Goal: Information Seeking & Learning: Learn about a topic

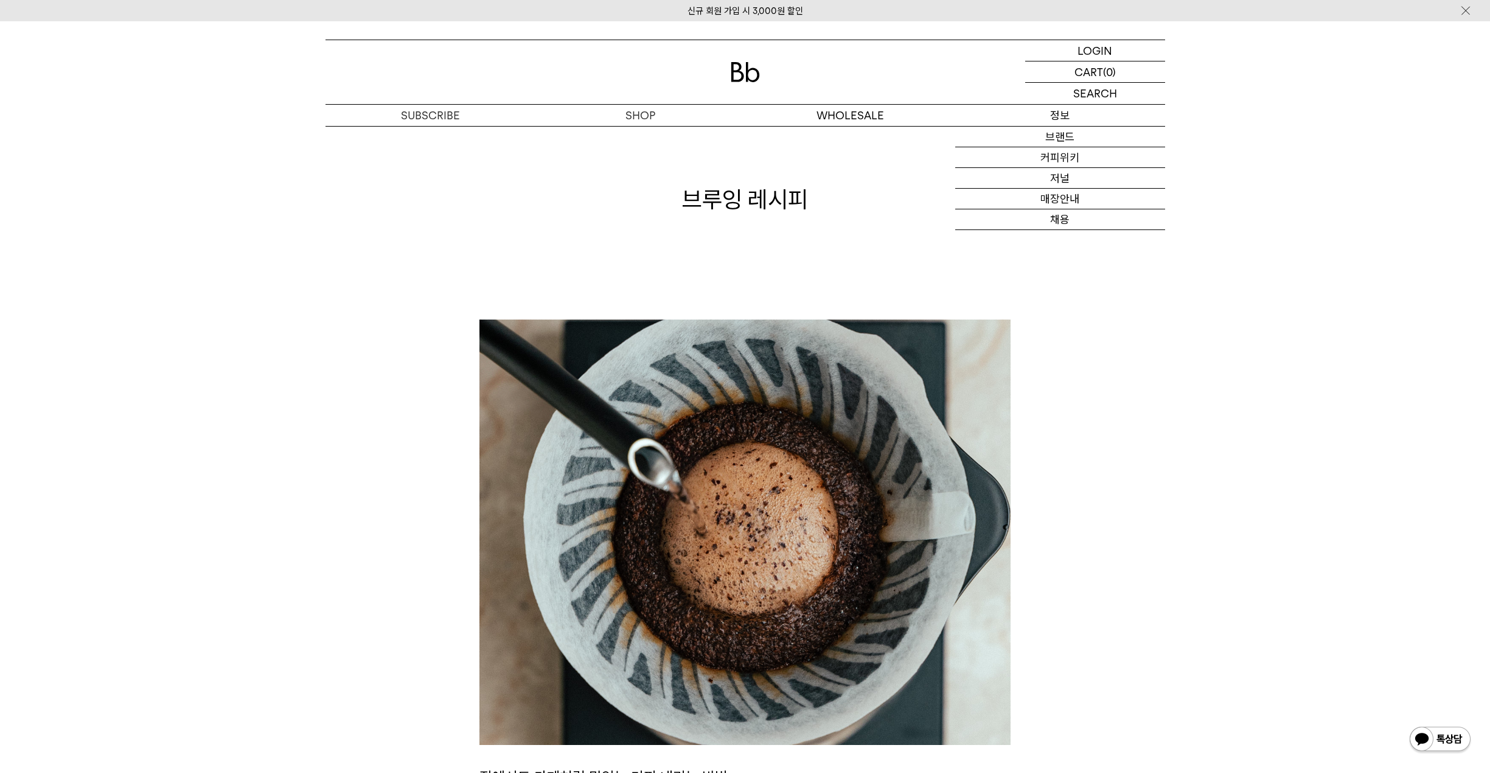
click at [0, 0] on div at bounding box center [0, 0] width 0 height 0
click at [1054, 162] on link "커피위키" at bounding box center [1060, 157] width 210 height 21
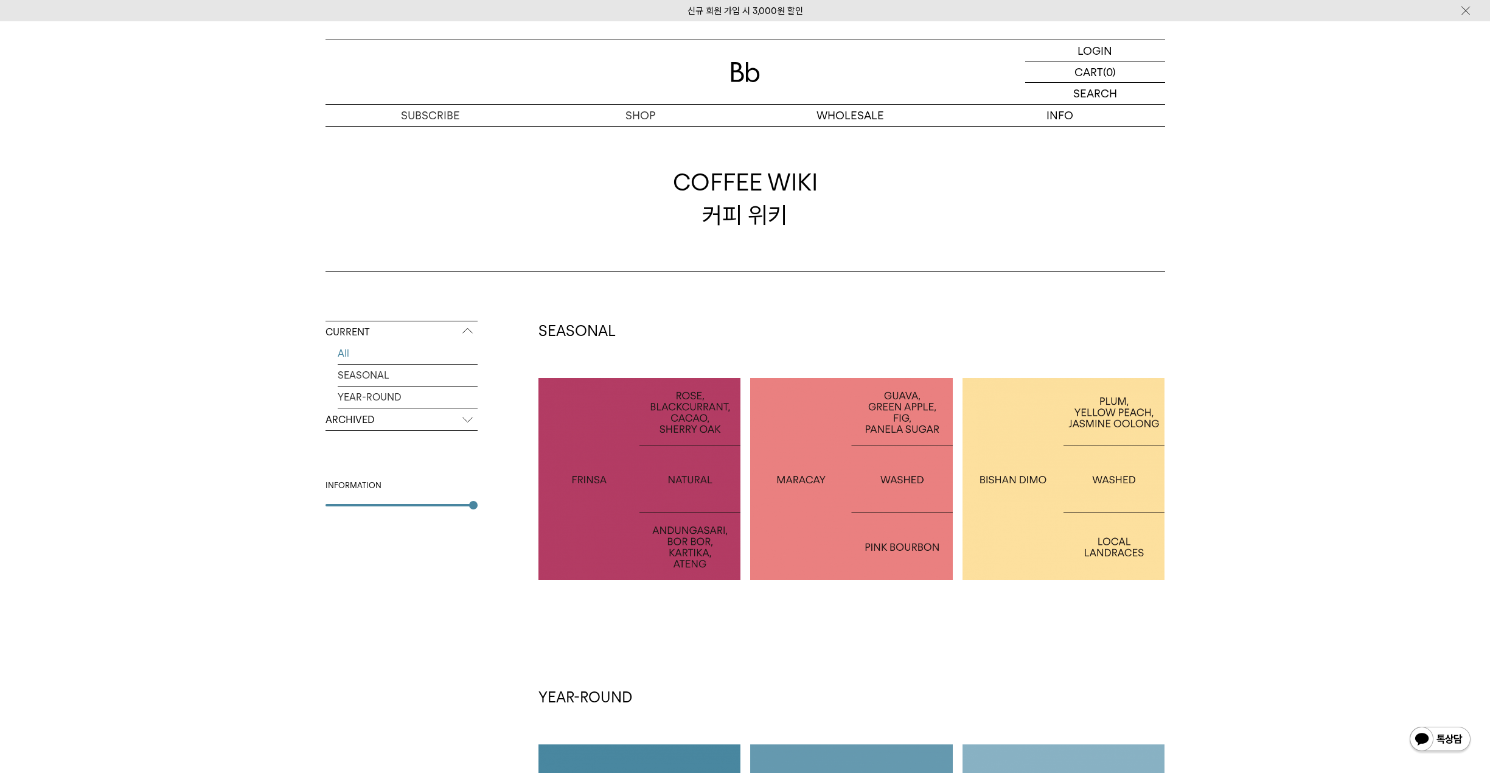
click at [1045, 441] on div at bounding box center [1064, 479] width 203 height 203
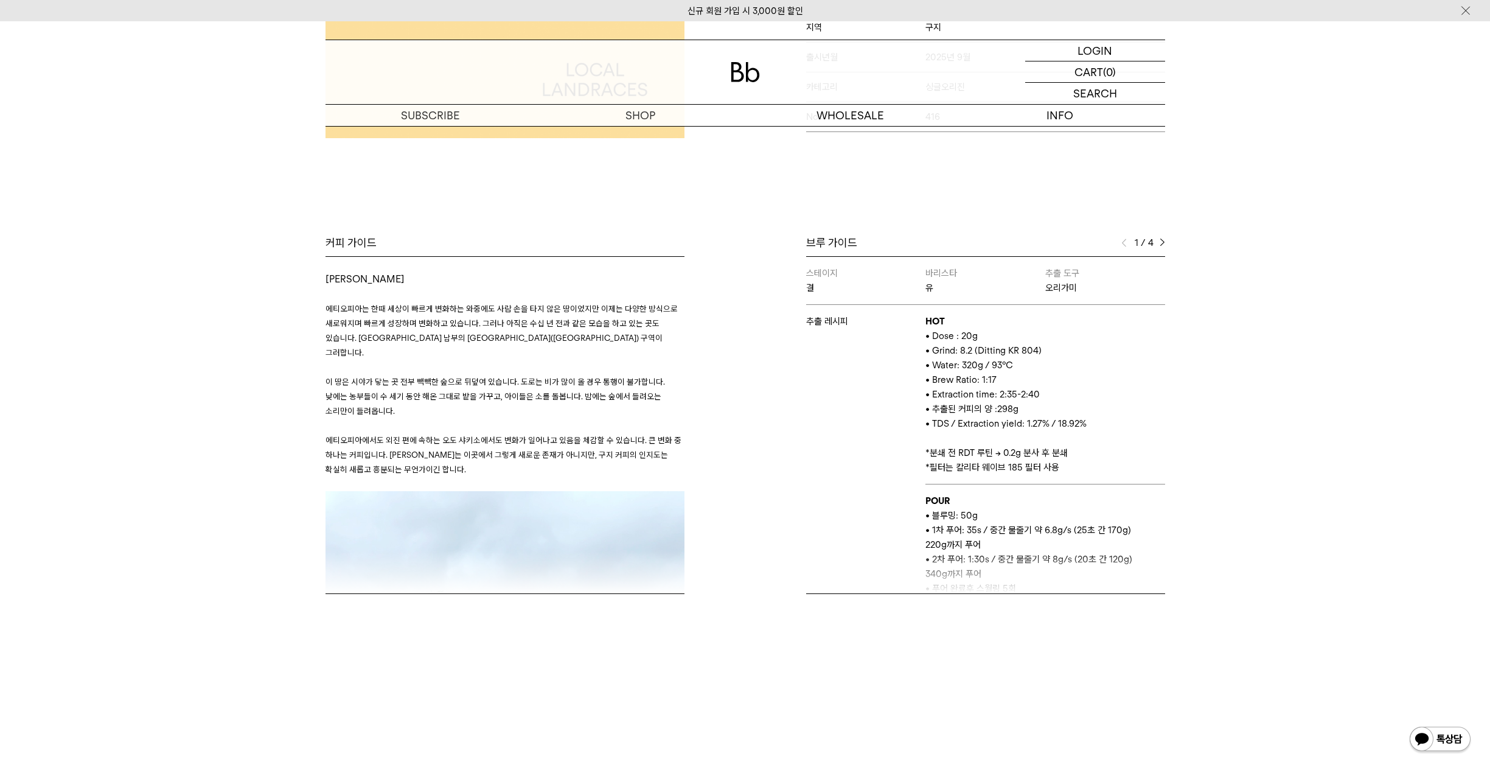
click at [1165, 243] on img at bounding box center [1162, 243] width 5 height 9
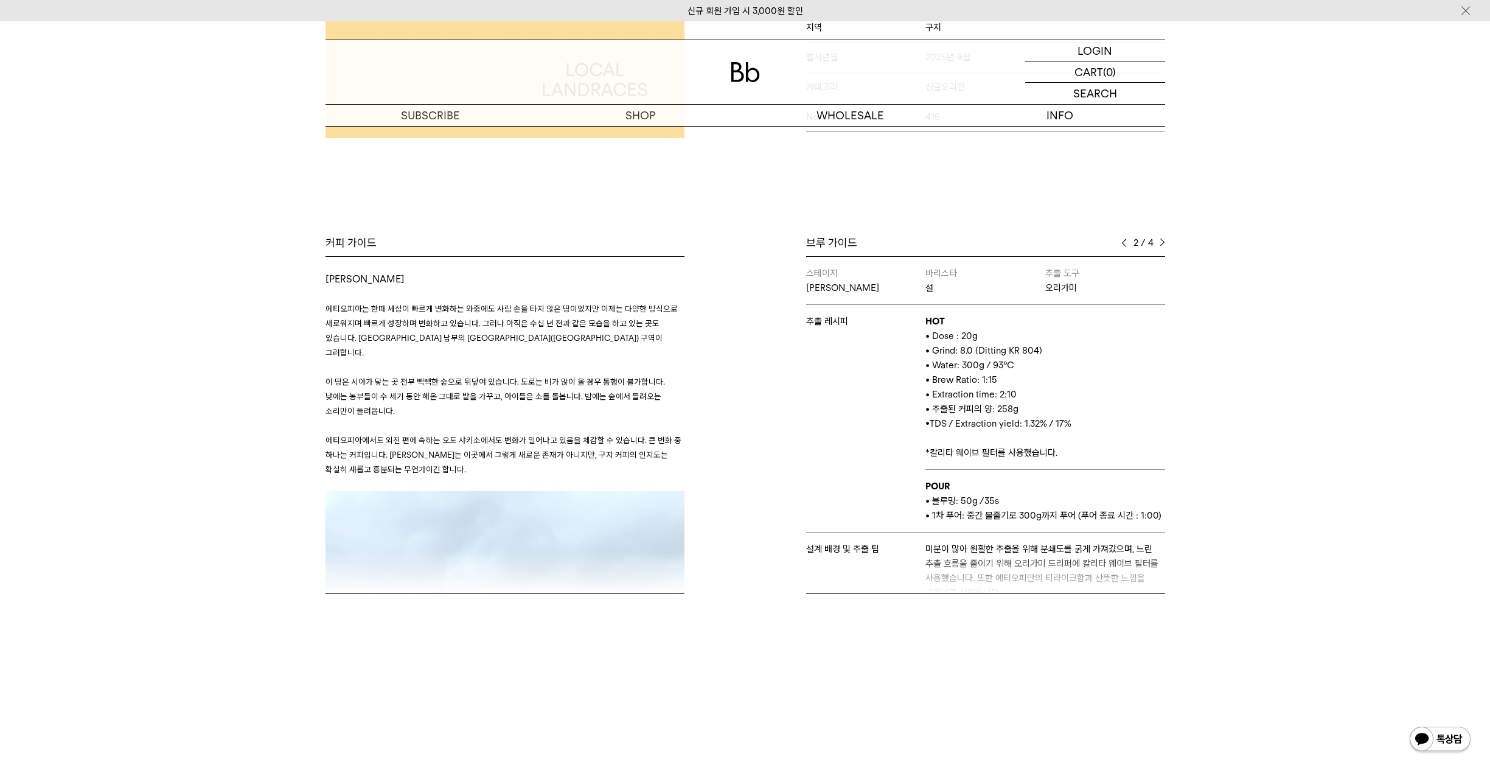
click at [1165, 243] on img at bounding box center [1162, 243] width 5 height 9
click at [1160, 242] on img at bounding box center [1162, 243] width 5 height 9
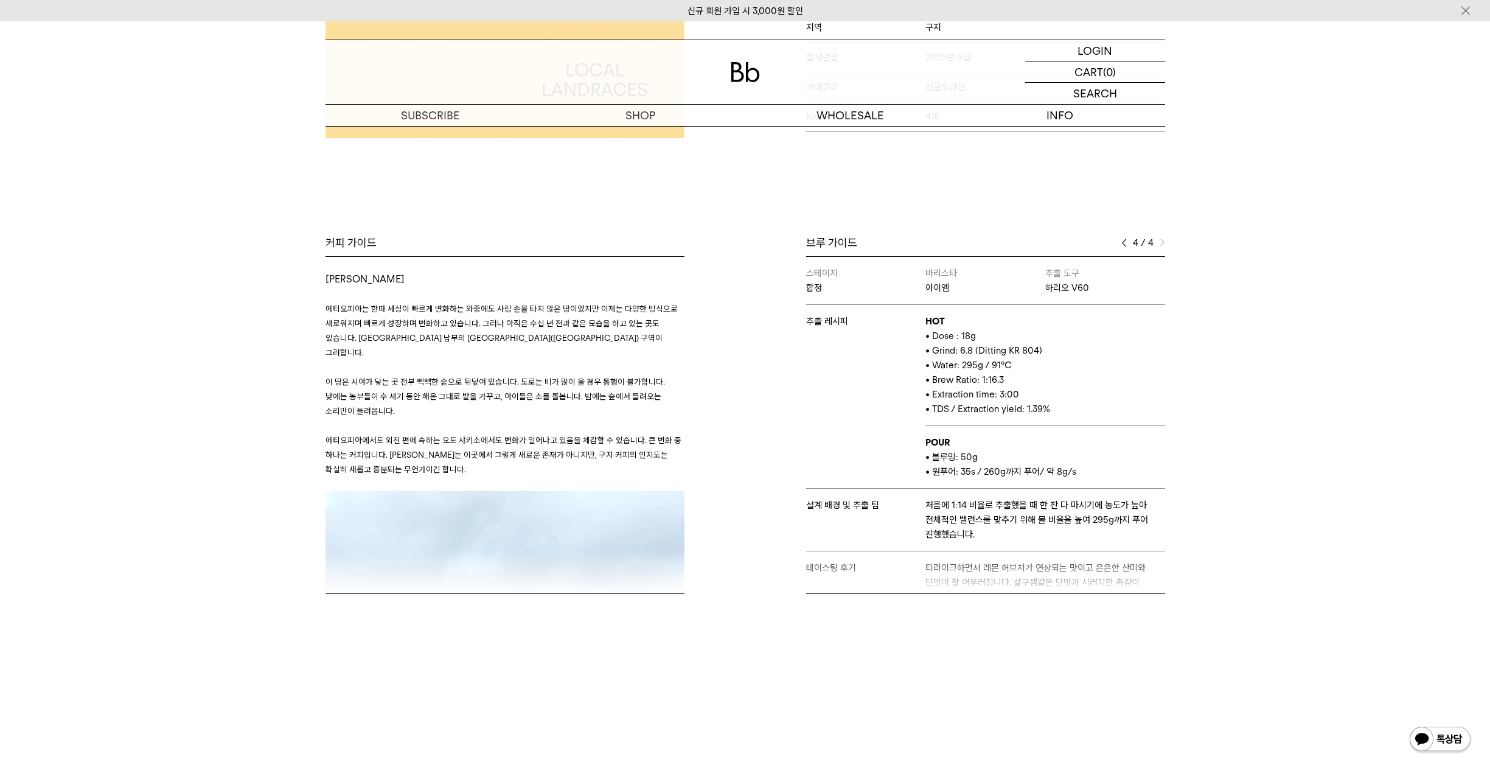
click at [1122, 244] on img at bounding box center [1124, 243] width 5 height 9
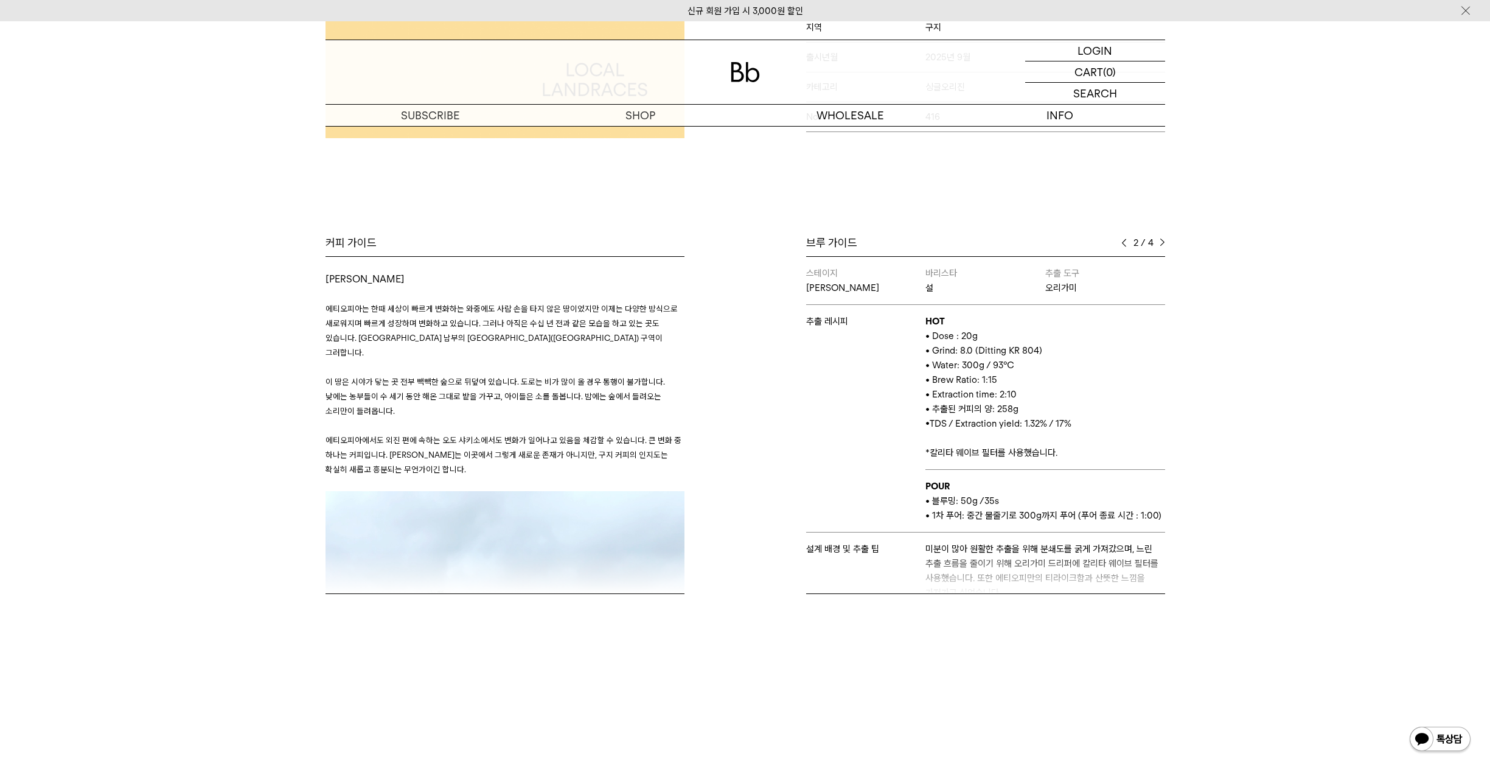
click at [1122, 244] on img at bounding box center [1124, 243] width 5 height 9
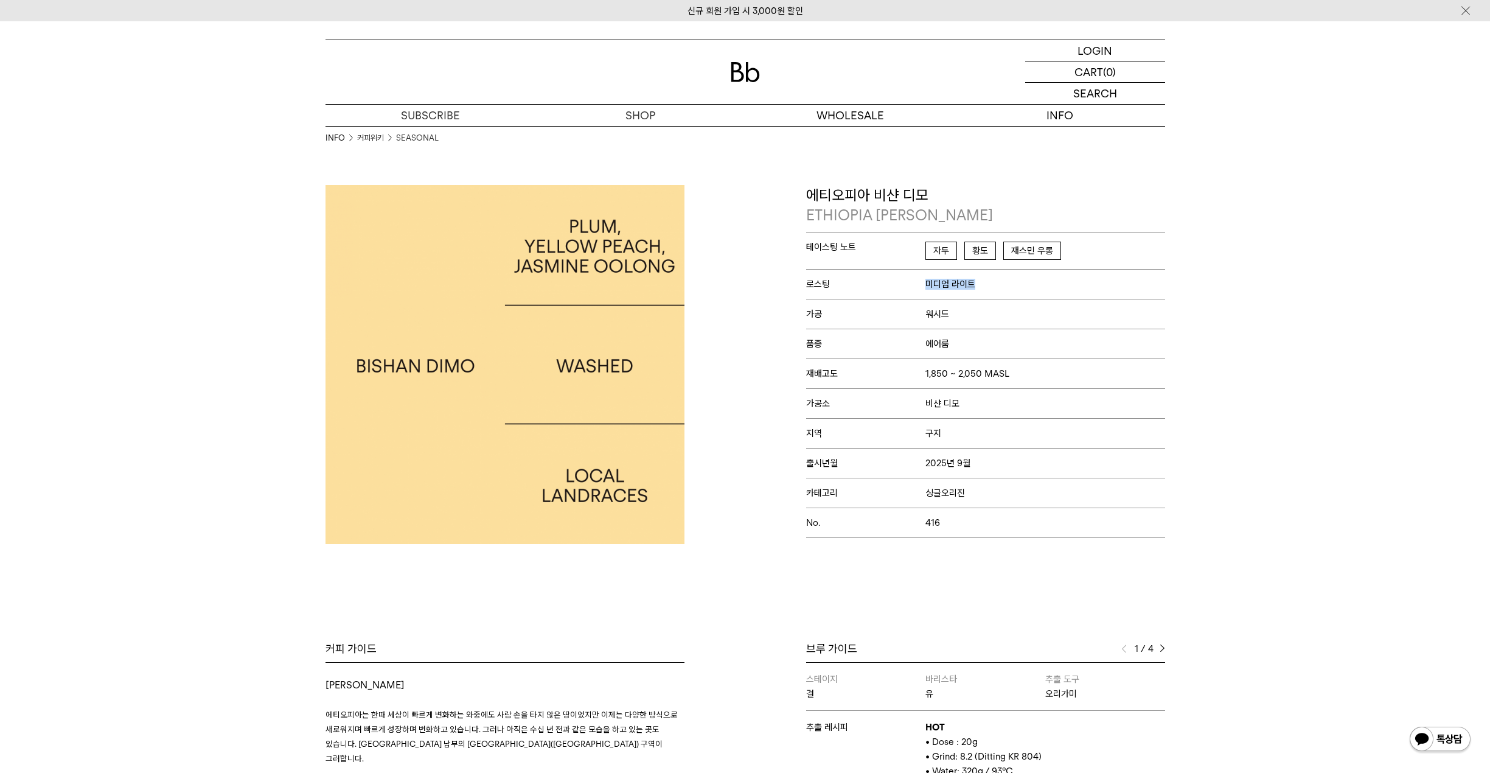
drag, startPoint x: 929, startPoint y: 290, endPoint x: 987, endPoint y: 293, distance: 58.5
click at [987, 293] on p "로스팅 미디엄 라이트" at bounding box center [985, 284] width 359 height 30
drag, startPoint x: 929, startPoint y: 254, endPoint x: 1108, endPoint y: 261, distance: 179.1
click at [1108, 261] on p "테이스팅 노트 자두 황도 재스민 우롱" at bounding box center [985, 250] width 359 height 37
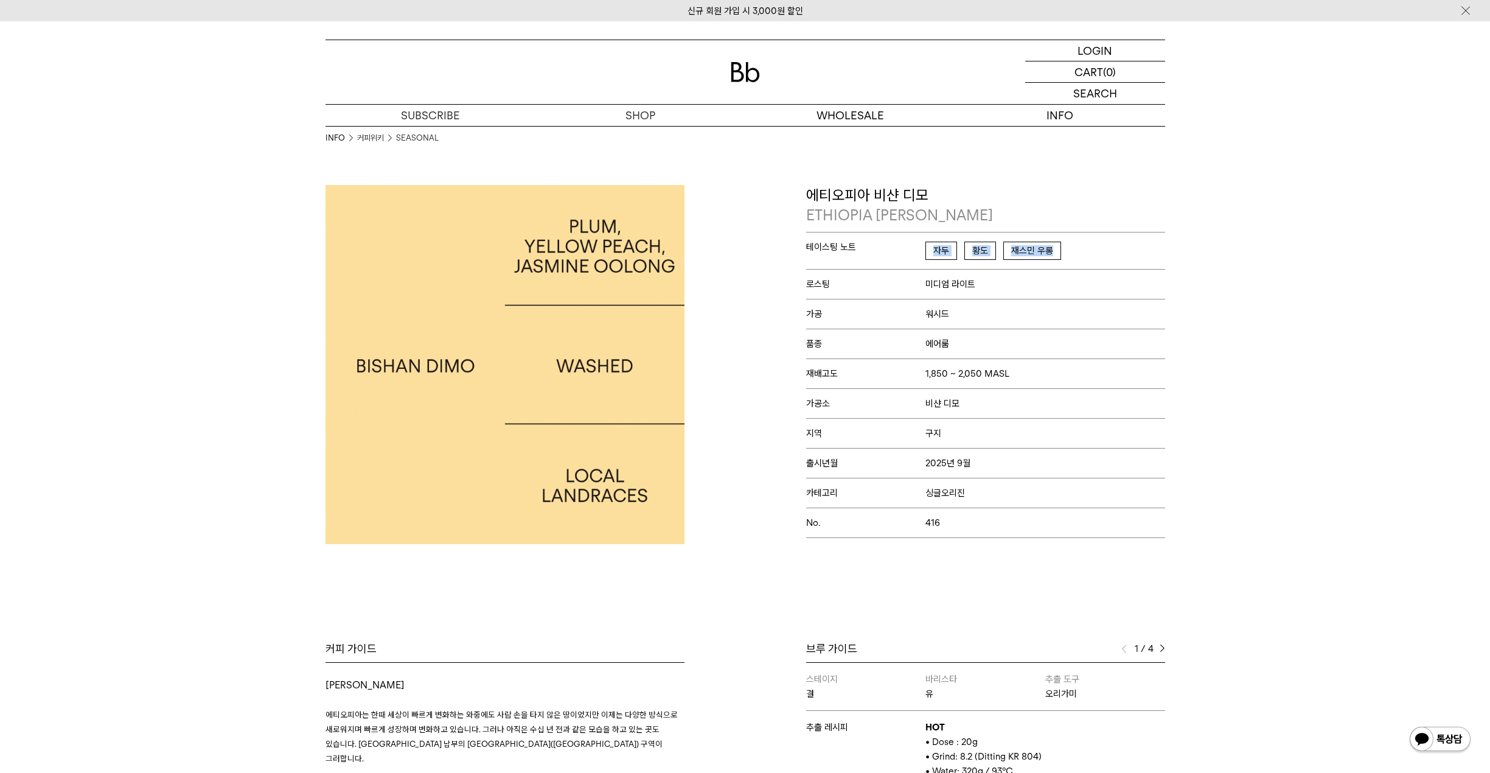
click at [1108, 261] on p "테이스팅 노트 자두 황도 재스민 우롱" at bounding box center [985, 250] width 359 height 37
drag, startPoint x: 1073, startPoint y: 254, endPoint x: 901, endPoint y: 246, distance: 173.0
click at [901, 246] on p "테이스팅 노트 자두 황도 재스민 우롱" at bounding box center [985, 250] width 359 height 37
click at [901, 246] on span "테이스팅 노트" at bounding box center [866, 247] width 120 height 11
drag, startPoint x: 901, startPoint y: 246, endPoint x: 1112, endPoint y: 253, distance: 211.9
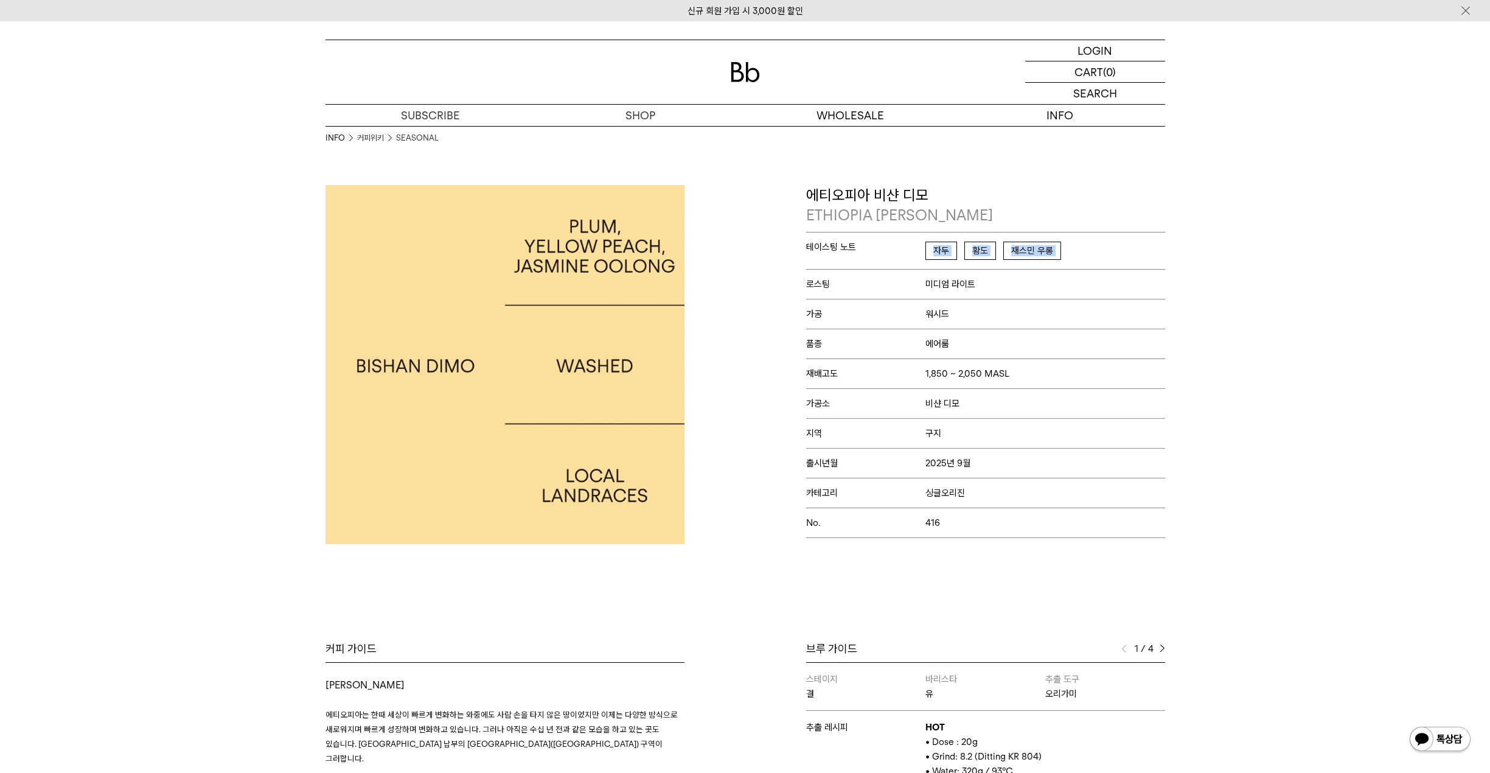
click at [1112, 253] on p "테이스팅 노트 자두 황도 재스민 우롱" at bounding box center [985, 250] width 359 height 37
drag, startPoint x: 1112, startPoint y: 253, endPoint x: 863, endPoint y: 216, distance: 252.2
click at [863, 216] on div "에티오피아 비샨 디모 ETHIOPIA BISHAN DIMO 테이스팅 노트 자두 황도 재스민 우롱 로스팅 미디엄 라이트 가공 워시드 품종 에어룸…" at bounding box center [985, 361] width 359 height 353
click at [863, 216] on p "ETHIOPIA BISHAN DIMO" at bounding box center [985, 215] width 359 height 21
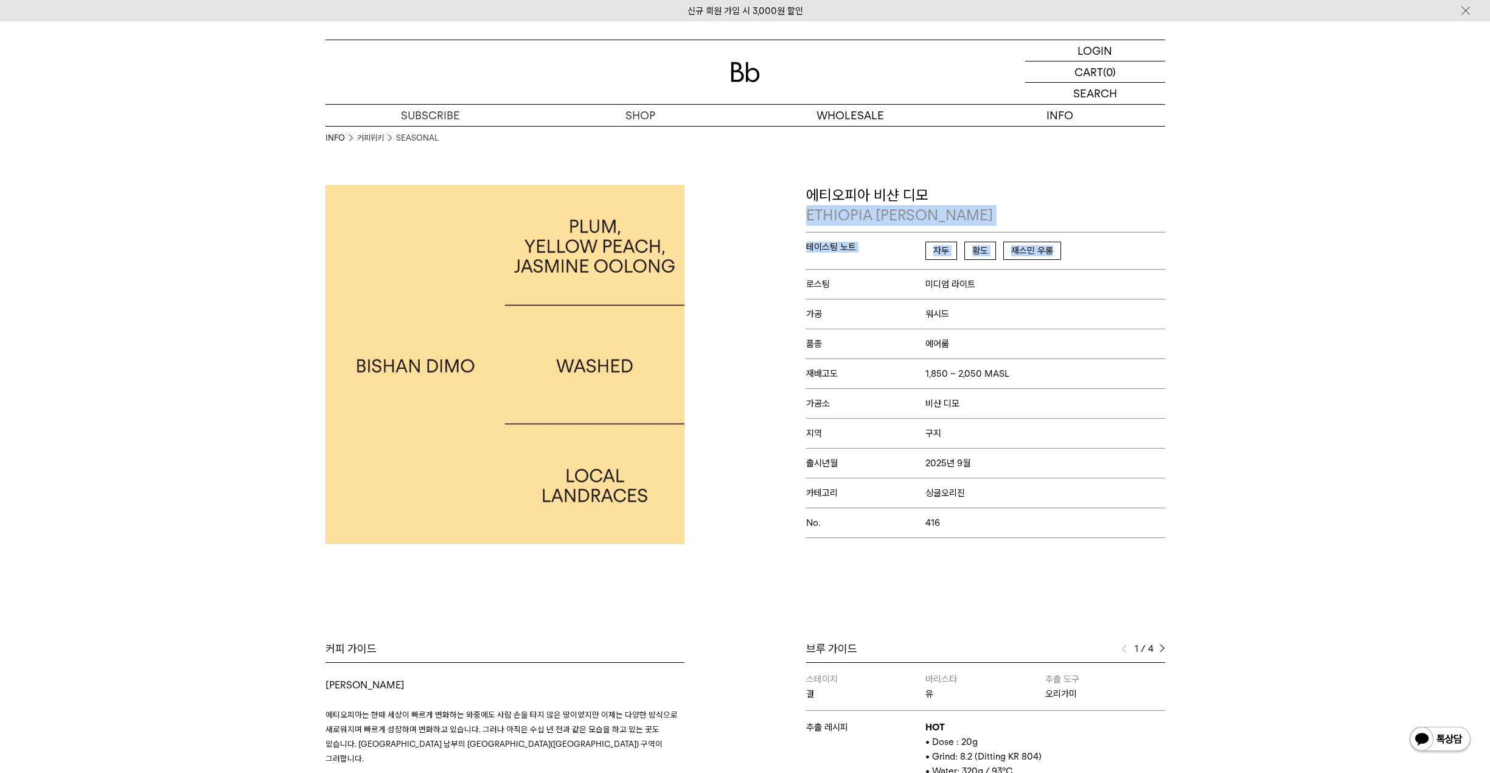
drag, startPoint x: 863, startPoint y: 216, endPoint x: 1048, endPoint y: 262, distance: 190.5
click at [1048, 262] on div "에티오피아 비샨 디모 ETHIOPIA BISHAN DIMO 테이스팅 노트 자두 황도 재스민 우롱 로스팅 미디엄 라이트 가공 워시드 품종 에어룸…" at bounding box center [985, 361] width 359 height 353
click at [1048, 262] on span "자두 황도 재스민 우롱" at bounding box center [997, 255] width 143 height 26
drag, startPoint x: 1105, startPoint y: 260, endPoint x: 805, endPoint y: 194, distance: 307.3
click at [805, 194] on div "에티오피아 비샨 디모 ETHIOPIA BISHAN DIMO 테이스팅 노트 자두 황도 재스민 우롱 로스팅 미디엄 라이트 가공 워시드 품종 에어룸…" at bounding box center [958, 364] width 426 height 359
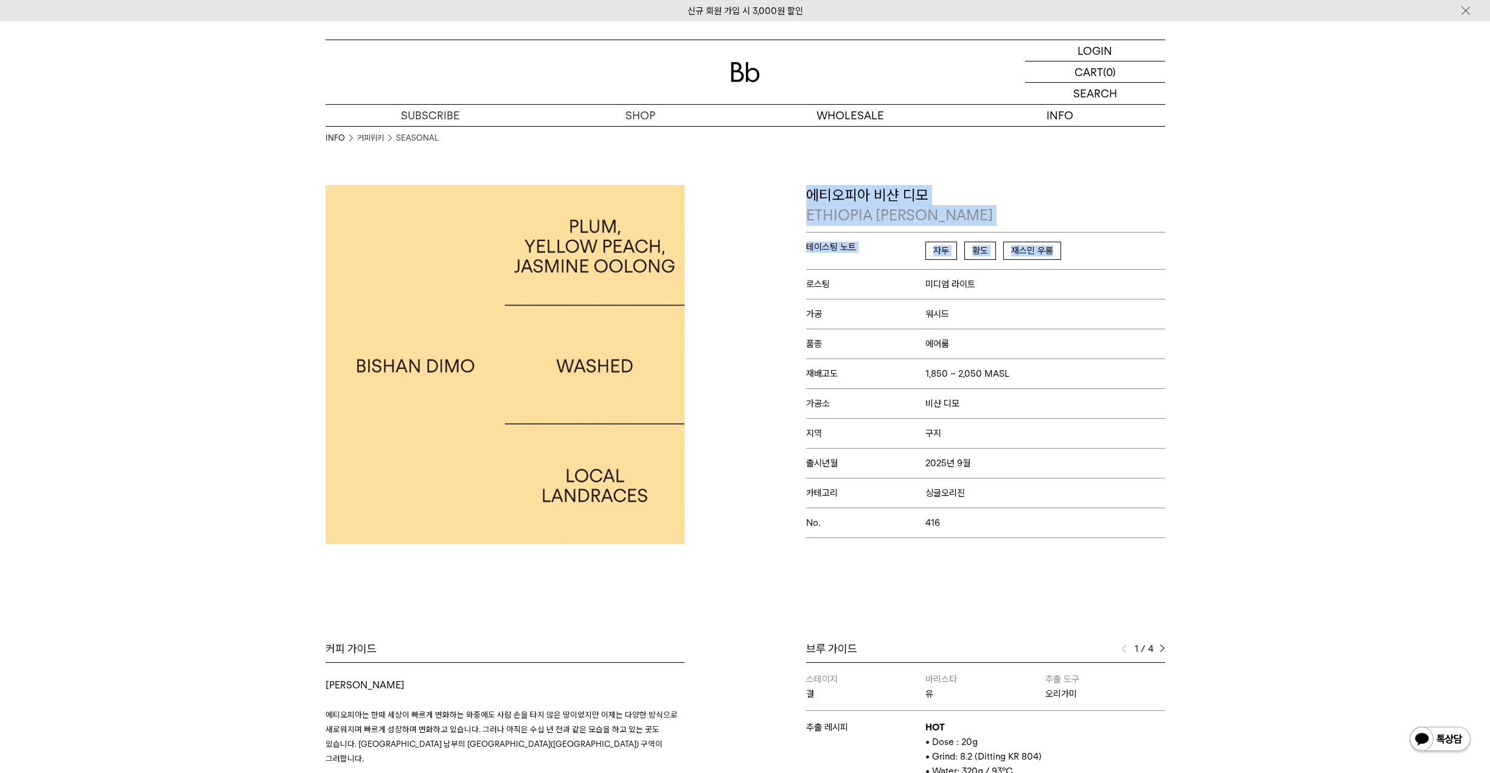
click at [805, 194] on div "에티오피아 비샨 디모 ETHIOPIA BISHAN DIMO 테이스팅 노트 자두 황도 재스민 우롱 로스팅 미디엄 라이트 가공 워시드 품종 에어룸…" at bounding box center [958, 364] width 426 height 359
drag, startPoint x: 805, startPoint y: 194, endPoint x: 1111, endPoint y: 509, distance: 439.0
click at [1111, 509] on div "에티오피아 비샨 디모 ETHIOPIA BISHAN DIMO 테이스팅 노트 자두 황도 재스민 우롱 로스팅 미디엄 라이트 가공 워시드 품종 에어룸…" at bounding box center [958, 364] width 426 height 359
click at [1111, 509] on p "No. 416" at bounding box center [985, 523] width 359 height 30
drag, startPoint x: 1111, startPoint y: 512, endPoint x: 790, endPoint y: 198, distance: 448.4
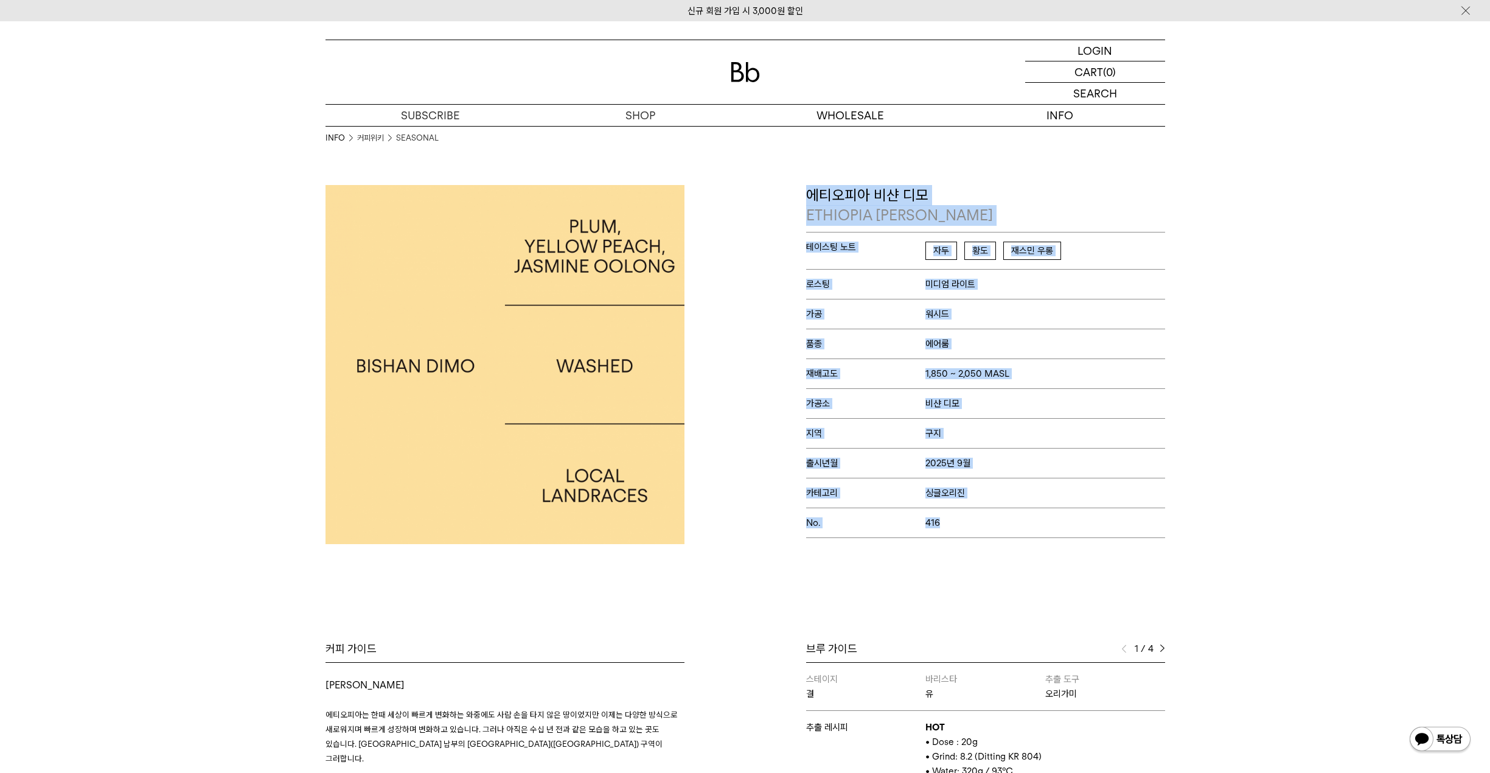
click at [790, 198] on div "에티오피아 비샨 디모 ETHIOPIA BISHAN DIMO 테이스팅 노트 자두 황도 재스민 우롱 로스팅 미디엄 라이트 가공 워시드 품종 에어룸…" at bounding box center [958, 364] width 426 height 359
drag, startPoint x: 790, startPoint y: 198, endPoint x: 1164, endPoint y: 529, distance: 498.3
click at [1164, 529] on div "에티오피아 비샨 디모 ETHIOPIA BISHAN DIMO 테이스팅 노트 자두 황도 재스민 우롱 로스팅 미디엄 라이트 가공 워시드 품종 에어룸…" at bounding box center [958, 364] width 426 height 359
click at [1164, 529] on p "No. 416" at bounding box center [985, 523] width 359 height 30
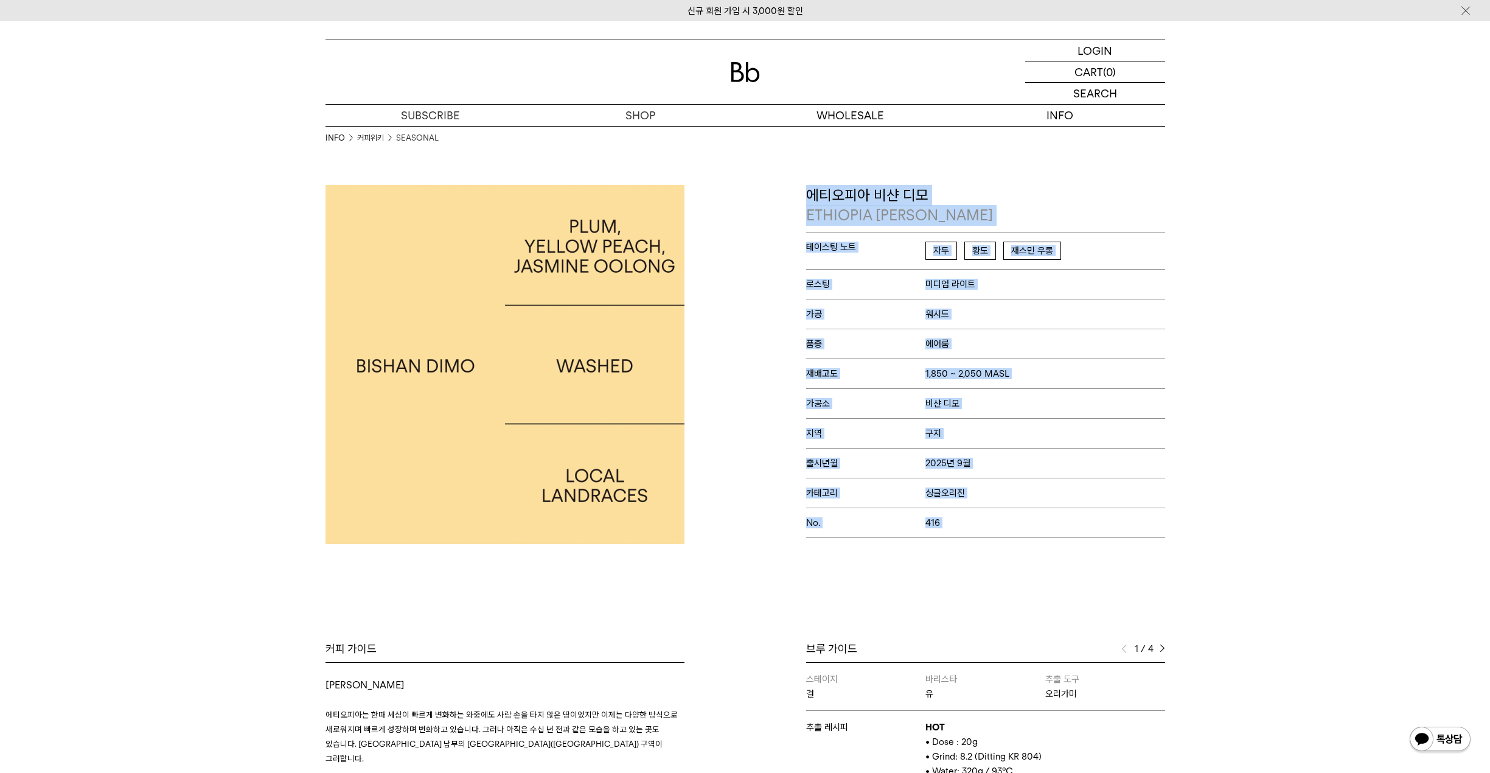
drag, startPoint x: 1164, startPoint y: 529, endPoint x: 809, endPoint y: 200, distance: 483.1
click at [809, 200] on div "에티오피아 비샨 디모 ETHIOPIA BISHAN DIMO 테이스팅 노트 자두 황도 재스민 우롱 로스팅 미디엄 라이트 가공 워시드 품종 에어룸…" at bounding box center [985, 361] width 359 height 353
click at [809, 200] on p "에티오피아 비샨 디모 ETHIOPIA BISHAN DIMO" at bounding box center [985, 205] width 359 height 41
drag, startPoint x: 809, startPoint y: 199, endPoint x: 1010, endPoint y: 470, distance: 337.5
click at [1010, 470] on div "에티오피아 비샨 디모 ETHIOPIA BISHAN DIMO 테이스팅 노트 자두 황도 재스민 우롱 로스팅 미디엄 라이트 가공 워시드 품종 에어룸…" at bounding box center [985, 361] width 359 height 353
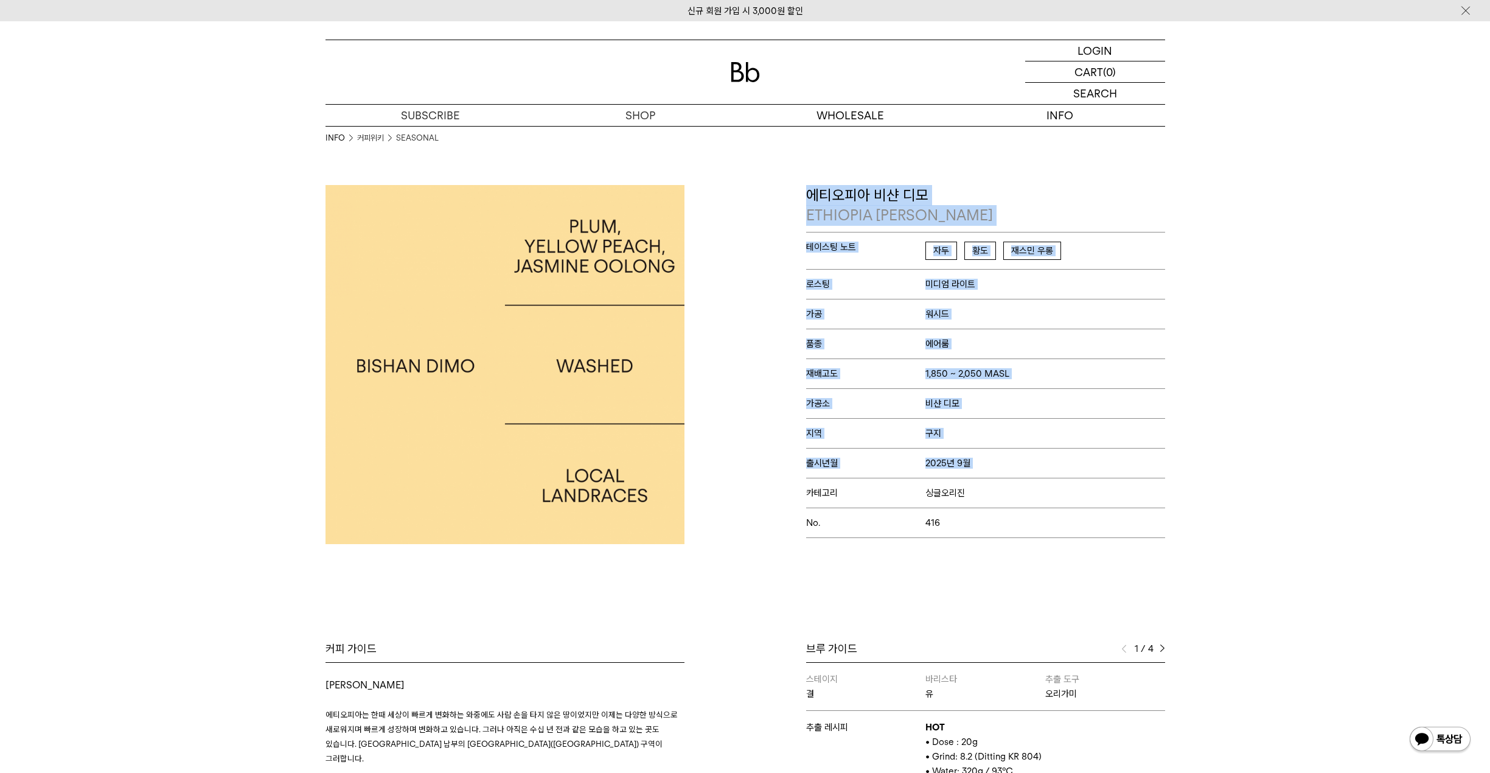
click at [1010, 470] on p "출시년월 2025년 9월" at bounding box center [985, 463] width 359 height 30
drag, startPoint x: 1010, startPoint y: 470, endPoint x: 811, endPoint y: 196, distance: 338.9
click at [811, 196] on div "에티오피아 비샨 디모 ETHIOPIA BISHAN DIMO 테이스팅 노트 자두 황도 재스민 우롱 로스팅 미디엄 라이트 가공 워시드 품종 에어룸…" at bounding box center [985, 361] width 359 height 353
click at [810, 195] on p "에티오피아 비샨 디모 ETHIOPIA BISHAN DIMO" at bounding box center [985, 205] width 359 height 41
drag, startPoint x: 810, startPoint y: 195, endPoint x: 986, endPoint y: 520, distance: 369.5
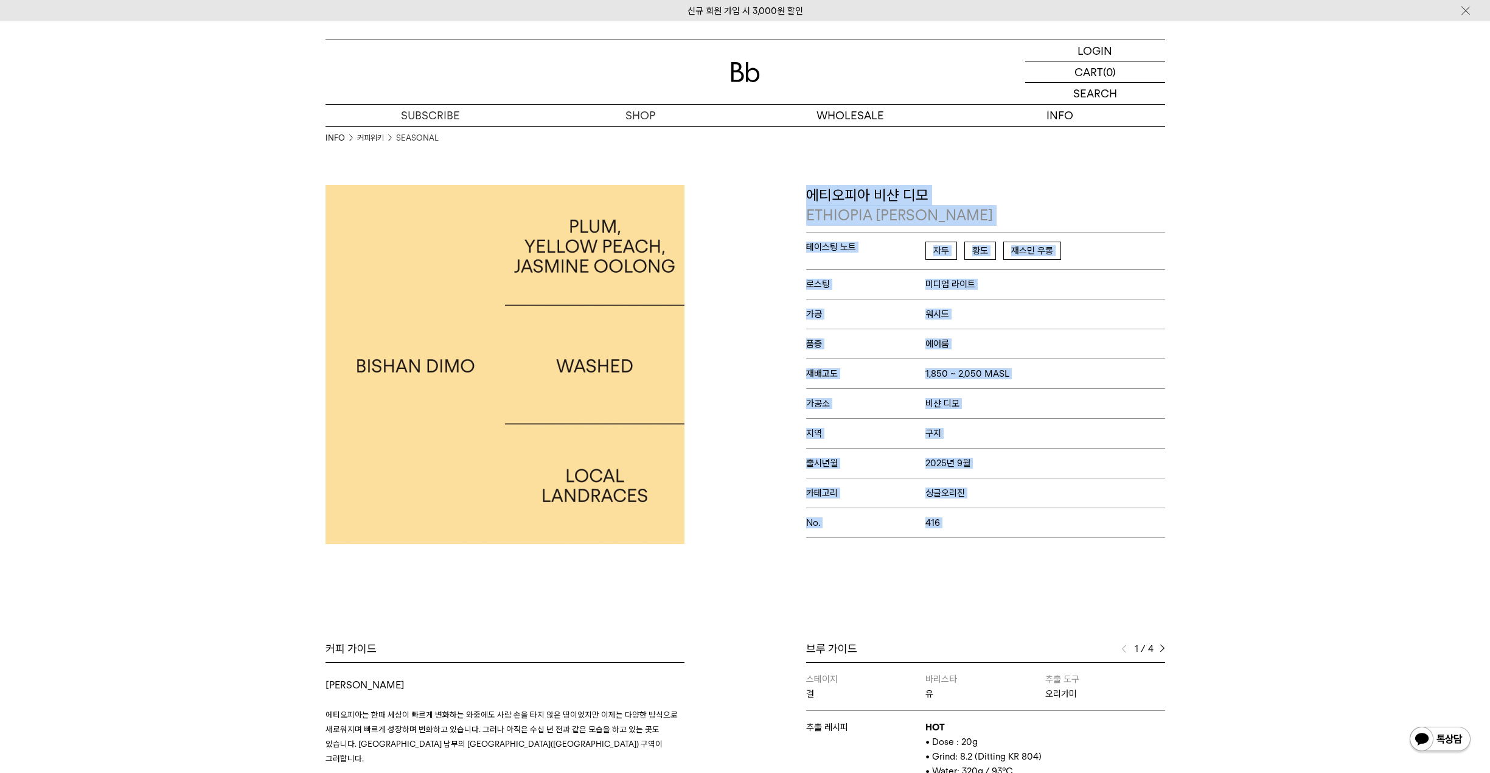
click at [986, 520] on div "에티오피아 비샨 디모 ETHIOPIA BISHAN DIMO 테이스팅 노트 자두 황도 재스민 우롱 로스팅 미디엄 라이트 가공 워시드 품종 에어룸…" at bounding box center [985, 361] width 359 height 353
click at [986, 520] on p "No. 416" at bounding box center [985, 523] width 359 height 30
drag, startPoint x: 986, startPoint y: 520, endPoint x: 818, endPoint y: 194, distance: 367.4
click at [818, 193] on div "에티오피아 비샨 디모 ETHIOPIA BISHAN DIMO 테이스팅 노트 자두 황도 재스민 우롱 로스팅 미디엄 라이트 가공 워시드 품종 에어룸…" at bounding box center [985, 361] width 359 height 353
click at [817, 194] on p "에티오피아 비샨 디모 ETHIOPIA BISHAN DIMO" at bounding box center [985, 205] width 359 height 41
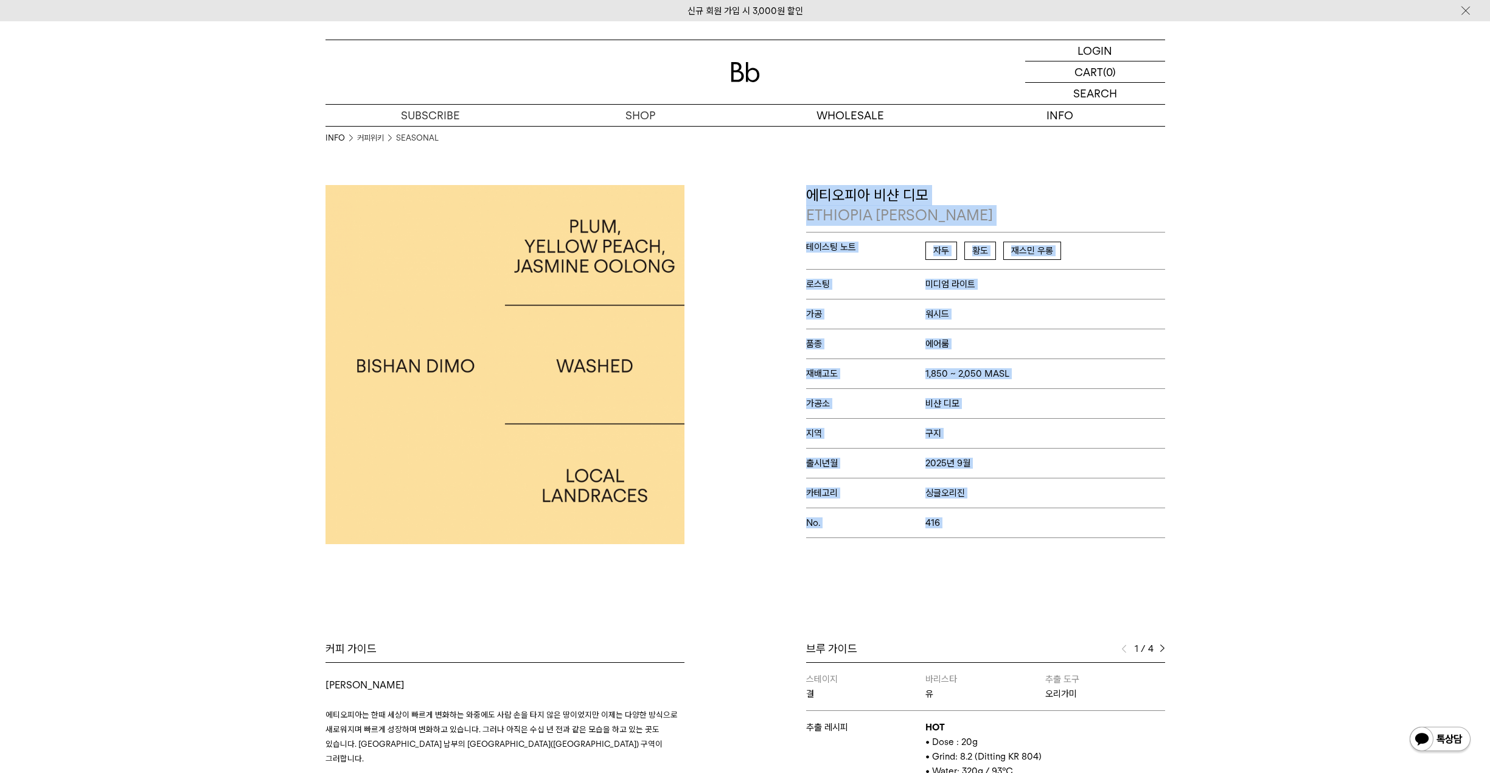
click at [1027, 444] on p "지역 구지" at bounding box center [985, 433] width 359 height 30
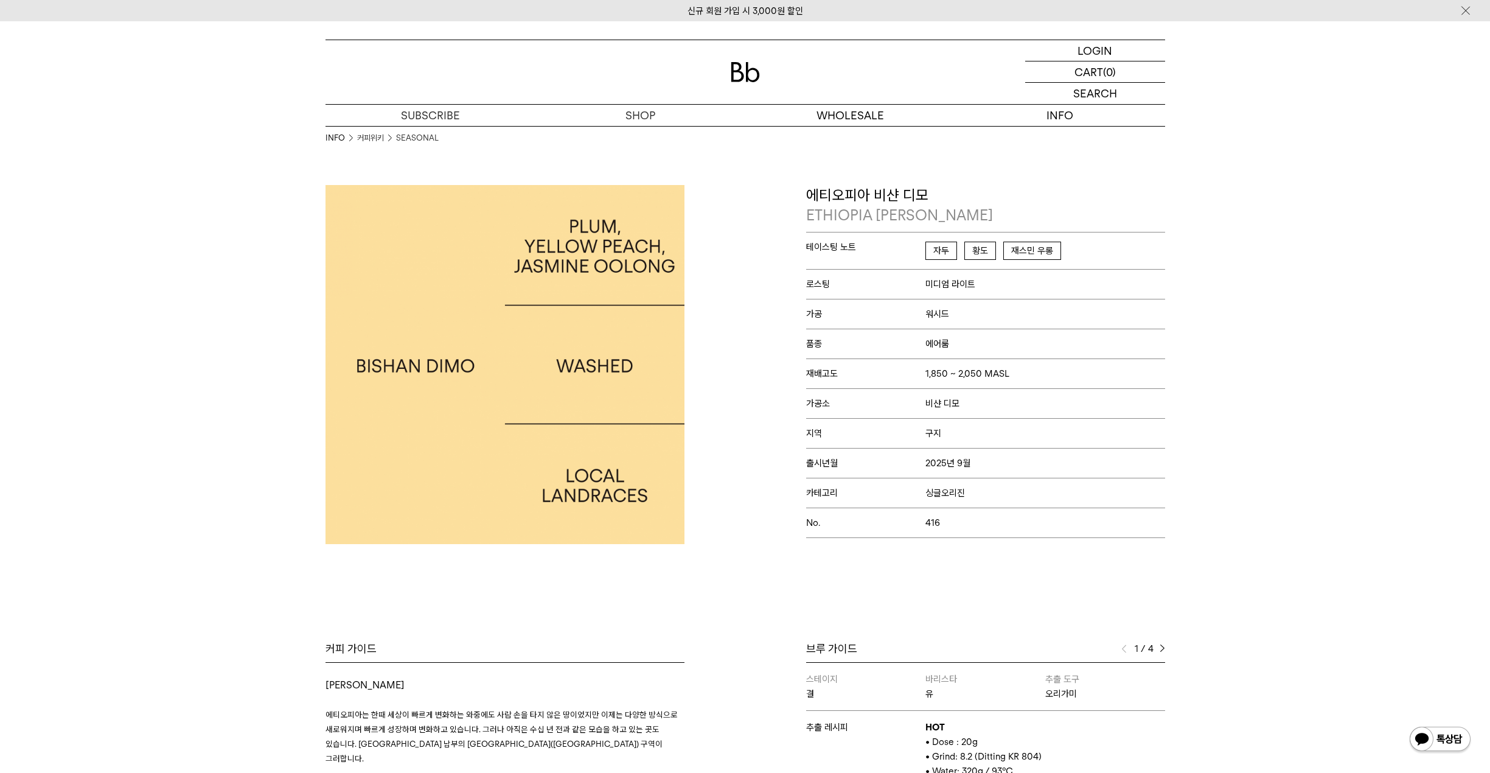
click at [1027, 444] on p "지역 구지" at bounding box center [985, 433] width 359 height 30
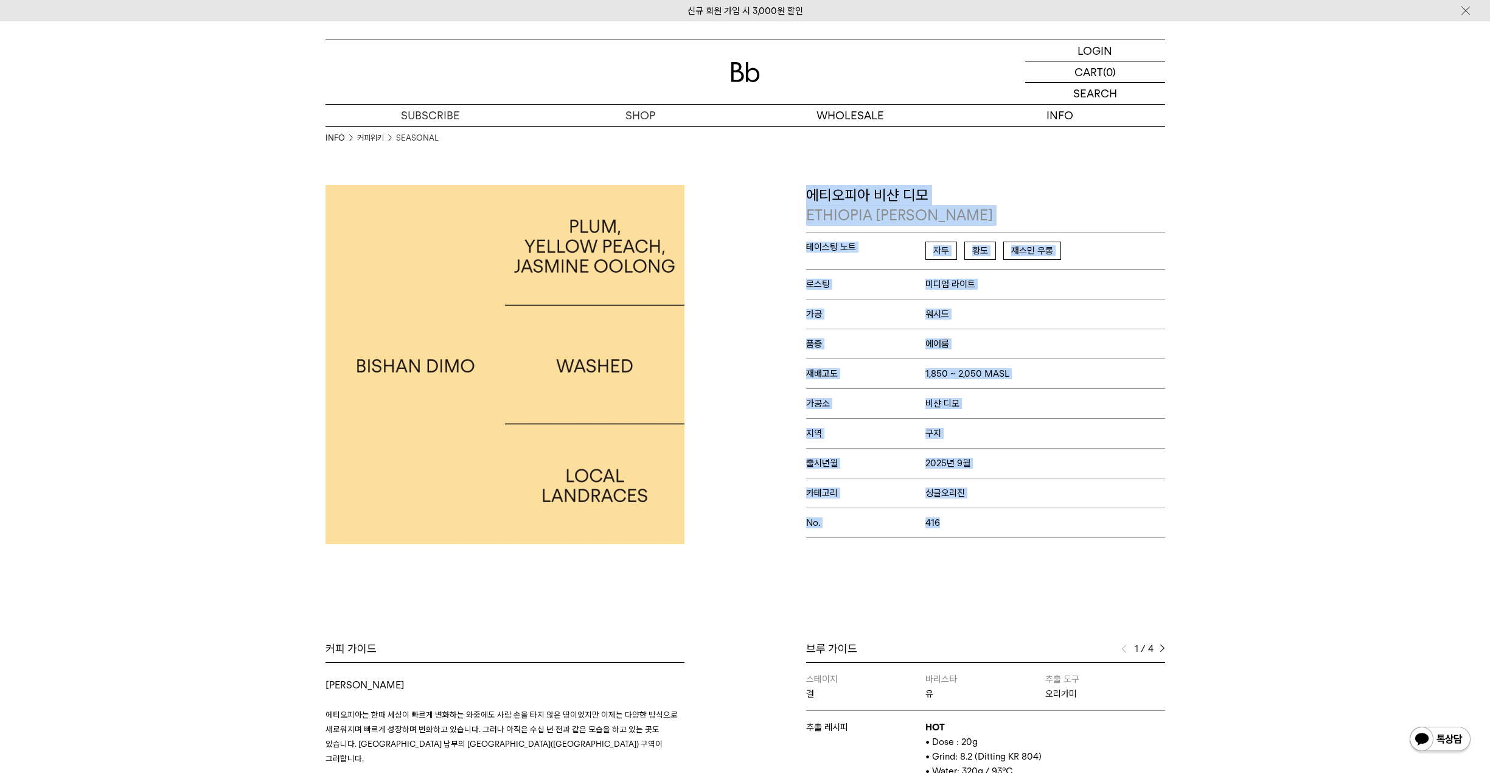
drag, startPoint x: 972, startPoint y: 453, endPoint x: 809, endPoint y: 200, distance: 301.5
click at [809, 200] on div "에티오피아 비샨 디모 ETHIOPIA BISHAN DIMO 테이스팅 노트 자두 황도 재스민 우롱 로스팅 미디엄 라이트 가공 워시드 품종 에어룸…" at bounding box center [985, 361] width 359 height 353
click at [809, 200] on p "에티오피아 비샨 디모 ETHIOPIA BISHAN DIMO" at bounding box center [985, 205] width 359 height 41
drag, startPoint x: 808, startPoint y: 197, endPoint x: 991, endPoint y: 529, distance: 378.9
click at [991, 529] on div "에티오피아 비샨 디모 ETHIOPIA BISHAN DIMO 테이스팅 노트 자두 황도 재스민 우롱 로스팅 미디엄 라이트 가공 워시드 품종 에어룸…" at bounding box center [985, 361] width 359 height 353
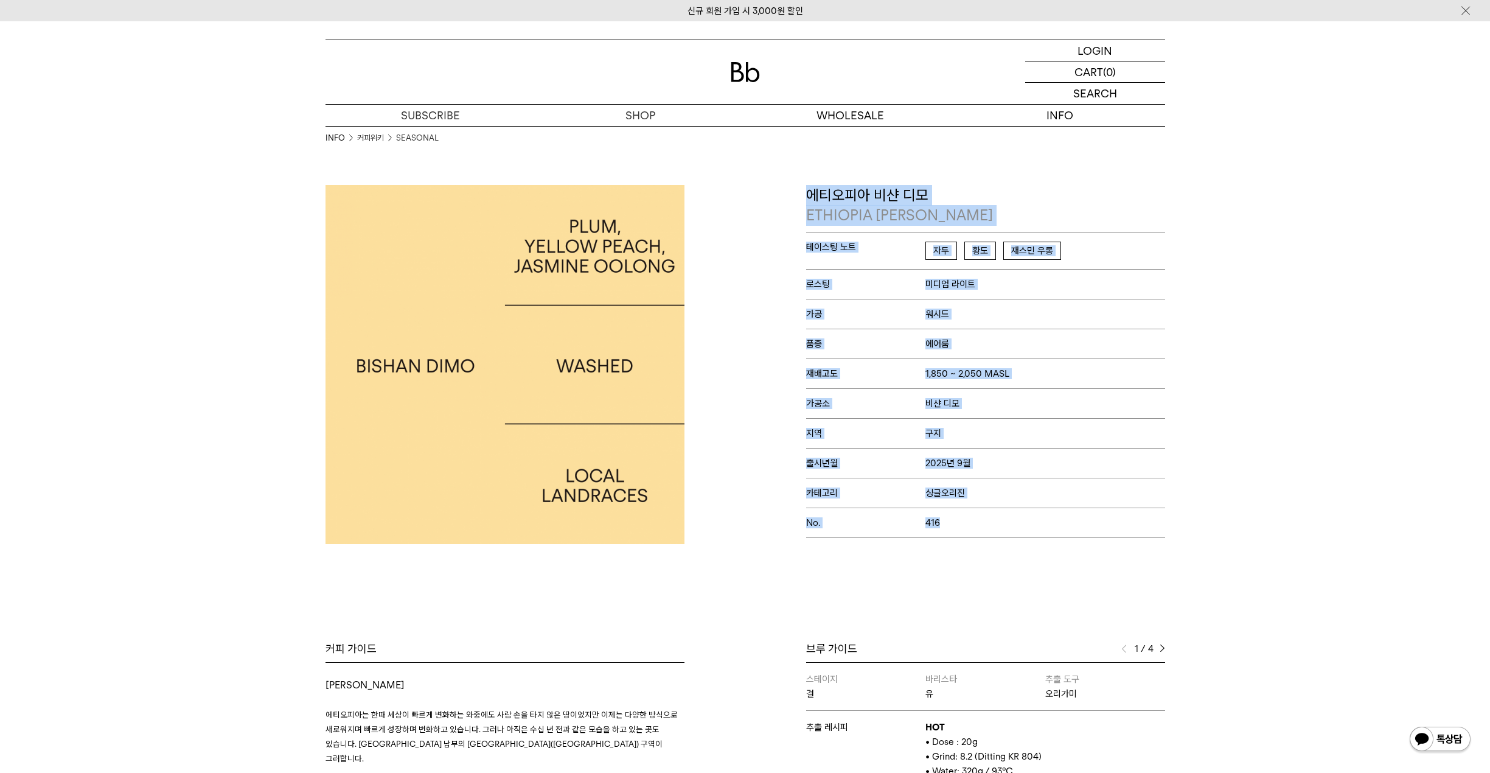
click at [991, 529] on p "No. 416" at bounding box center [985, 523] width 359 height 30
drag, startPoint x: 991, startPoint y: 529, endPoint x: 809, endPoint y: 194, distance: 381.2
click at [809, 194] on div "에티오피아 비샨 디모 ETHIOPIA BISHAN DIMO 테이스팅 노트 자두 황도 재스민 우롱 로스팅 미디엄 라이트 가공 워시드 품종 에어룸…" at bounding box center [985, 361] width 359 height 353
click at [809, 194] on p "에티오피아 비샨 디모 ETHIOPIA BISHAN DIMO" at bounding box center [985, 205] width 359 height 41
drag, startPoint x: 809, startPoint y: 194, endPoint x: 990, endPoint y: 517, distance: 370.0
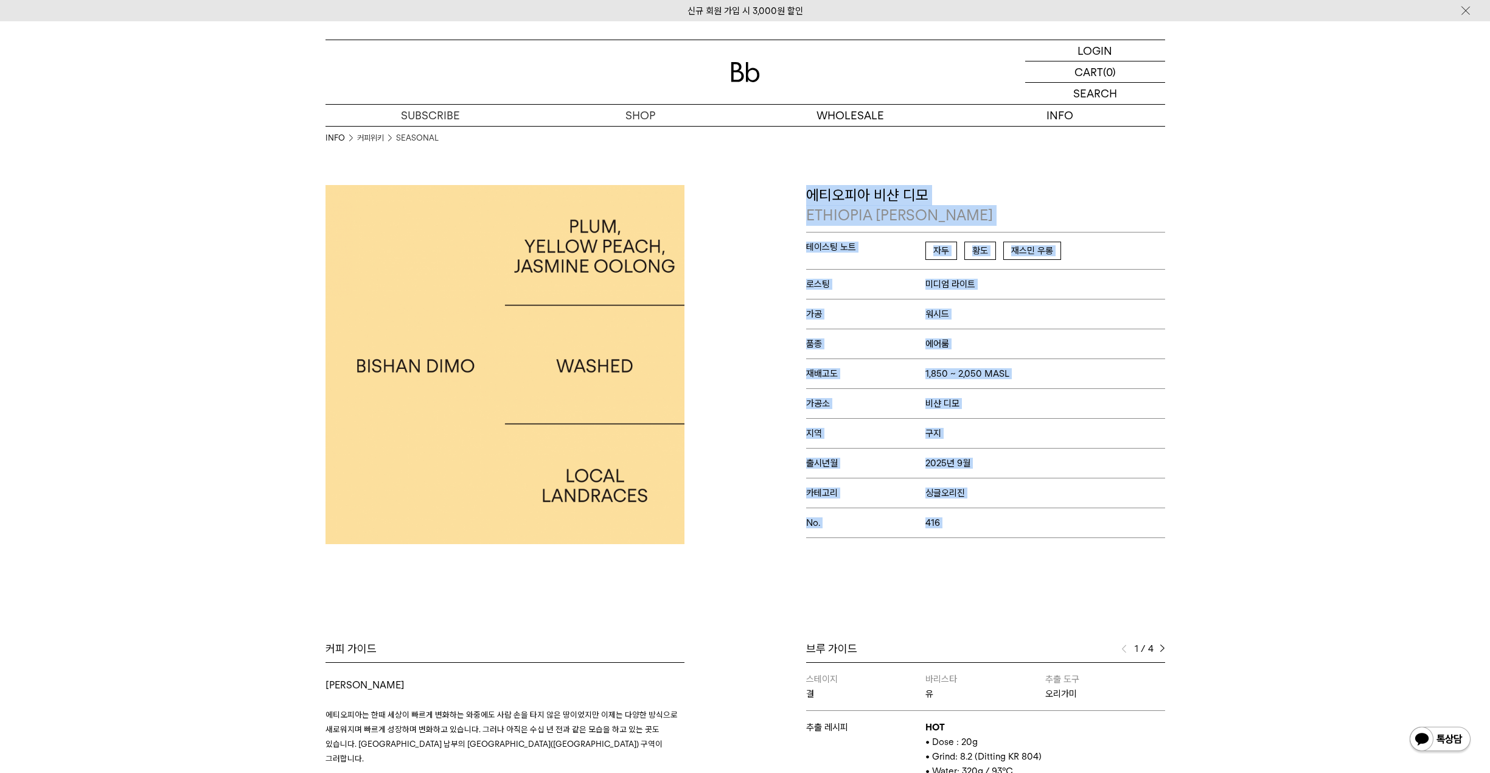
click at [990, 517] on div "에티오피아 비샨 디모 ETHIOPIA BISHAN DIMO 테이스팅 노트 자두 황도 재스민 우롱 로스팅 미디엄 라이트 가공 워시드 품종 에어룸…" at bounding box center [985, 361] width 359 height 353
click at [990, 517] on p "No. 416" at bounding box center [985, 523] width 359 height 30
drag, startPoint x: 990, startPoint y: 517, endPoint x: 812, endPoint y: 194, distance: 369.1
click at [812, 193] on div "에티오피아 비샨 디모 ETHIOPIA BISHAN DIMO 테이스팅 노트 자두 황도 재스민 우롱 로스팅 미디엄 라이트 가공 워시드 품종 에어룸…" at bounding box center [985, 361] width 359 height 353
click at [812, 194] on p "에티오피아 비샨 디모 ETHIOPIA BISHAN DIMO" at bounding box center [985, 205] width 359 height 41
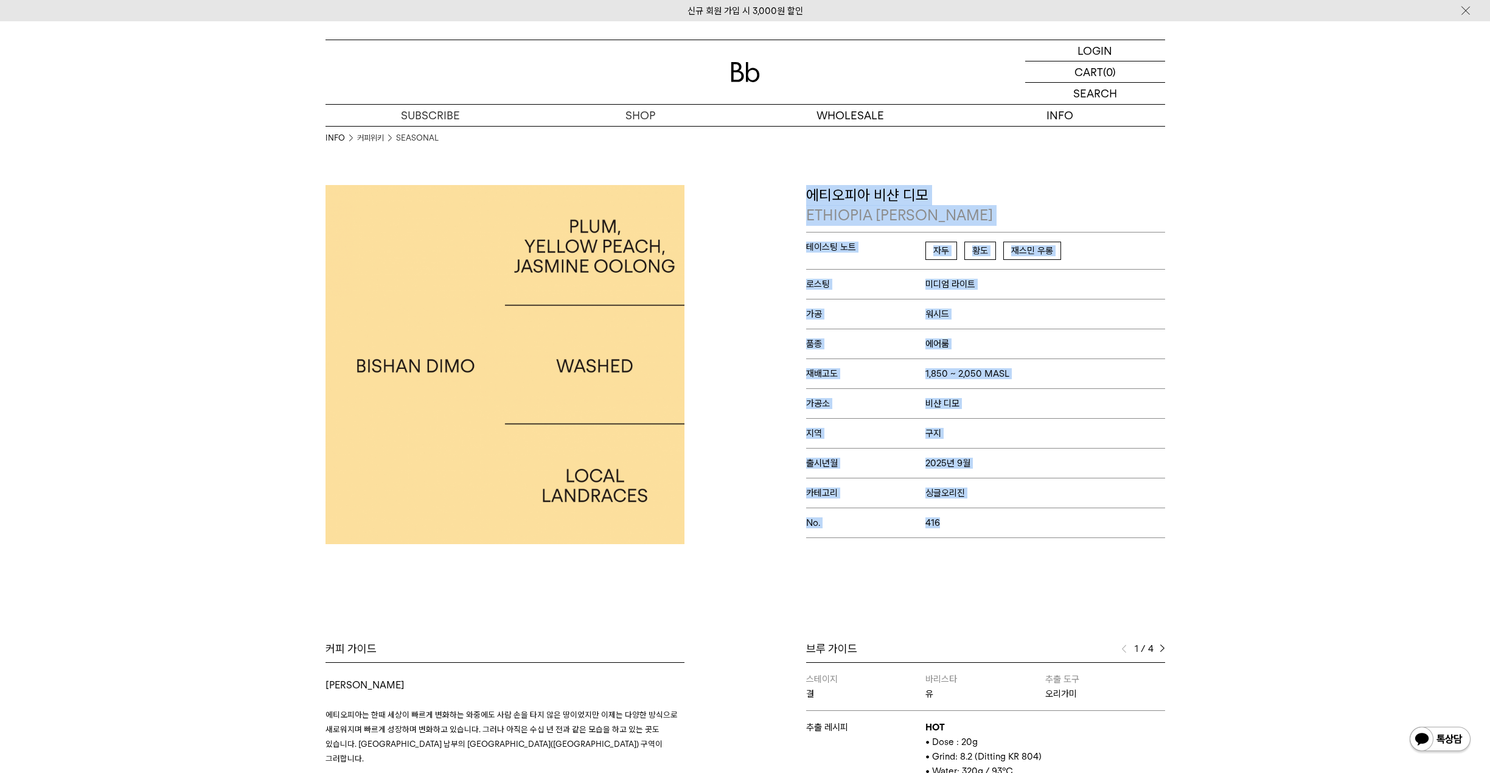
drag, startPoint x: 810, startPoint y: 195, endPoint x: 1005, endPoint y: 540, distance: 396.5
click at [1005, 540] on div "에티오피아 비샨 디모 ETHIOPIA BISHAN DIMO 테이스팅 노트 자두 황도 재스민 우롱 로스팅 미디엄 라이트 가공 워시드 품종 에어룸…" at bounding box center [958, 364] width 426 height 359
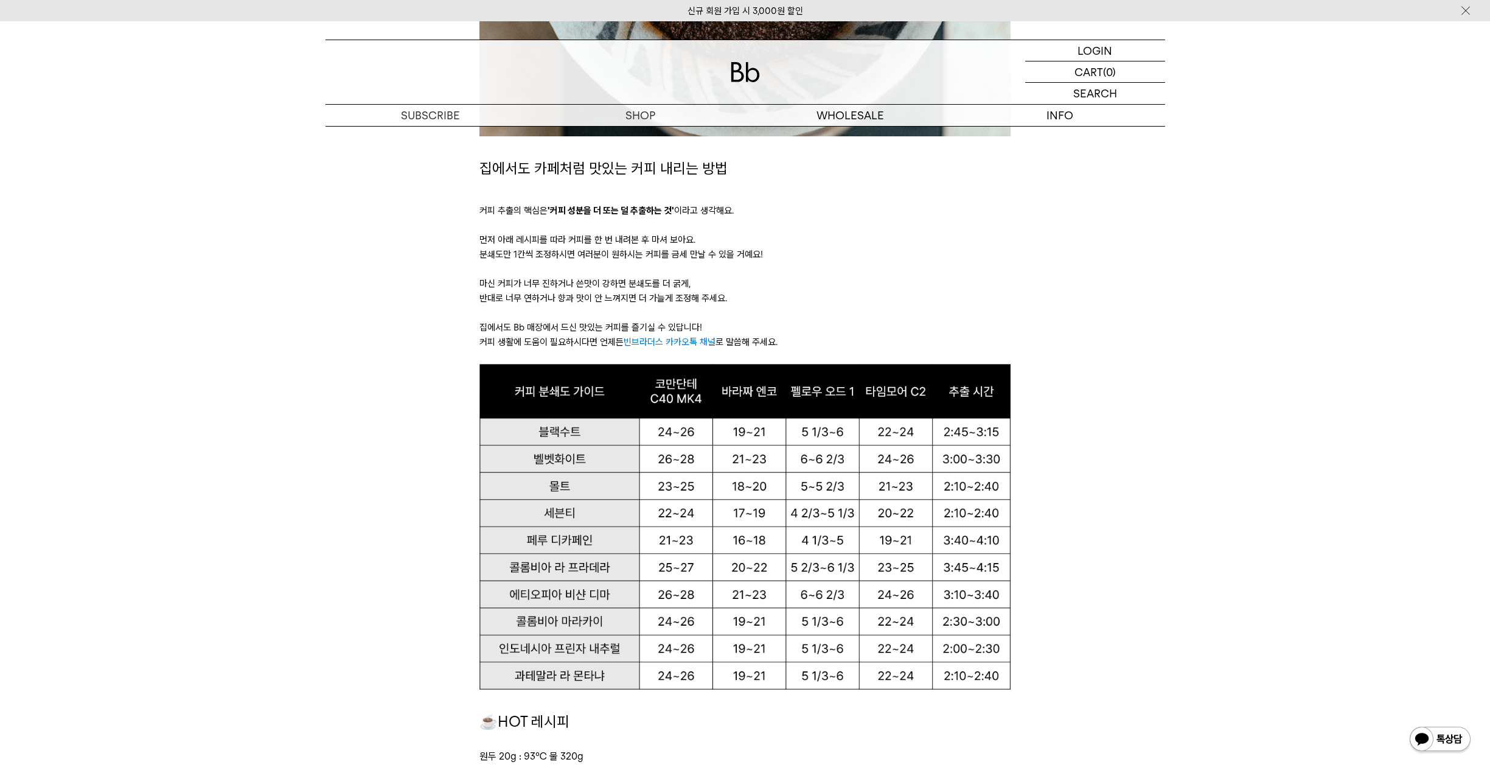
scroll to position [710, 0]
